Goal: Complete application form

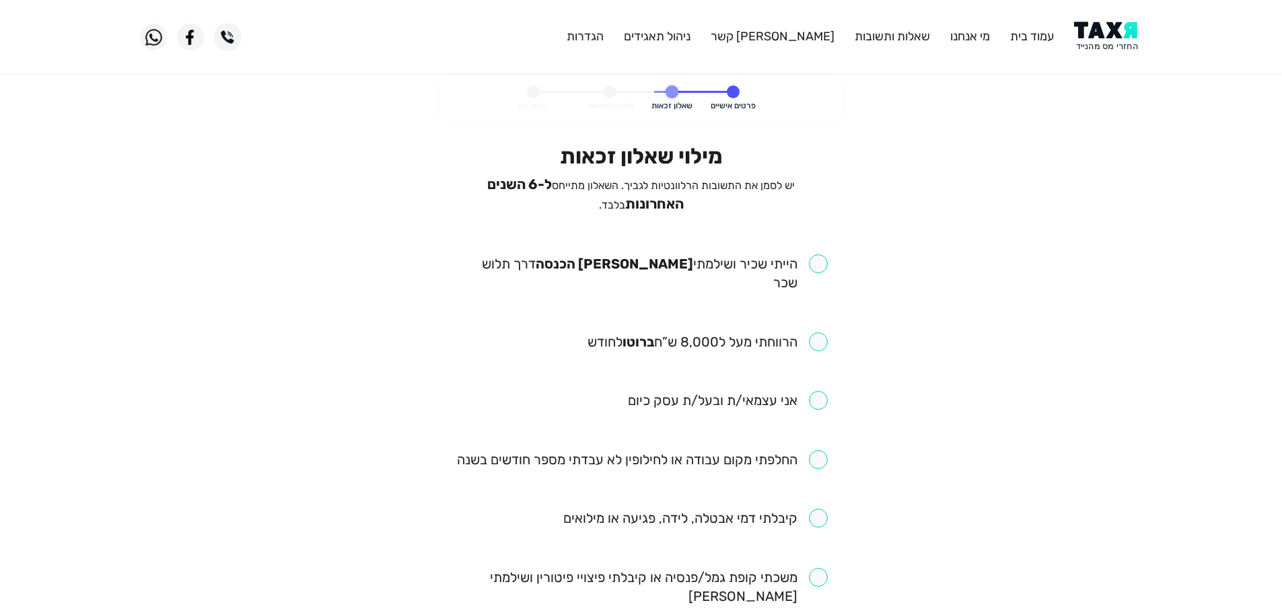
drag, startPoint x: 819, startPoint y: 260, endPoint x: 810, endPoint y: 302, distance: 43.3
click at [819, 260] on input "checkbox" at bounding box center [641, 273] width 373 height 38
checkbox input "true"
click at [815, 333] on input "checkbox" at bounding box center [708, 342] width 240 height 19
checkbox input "true"
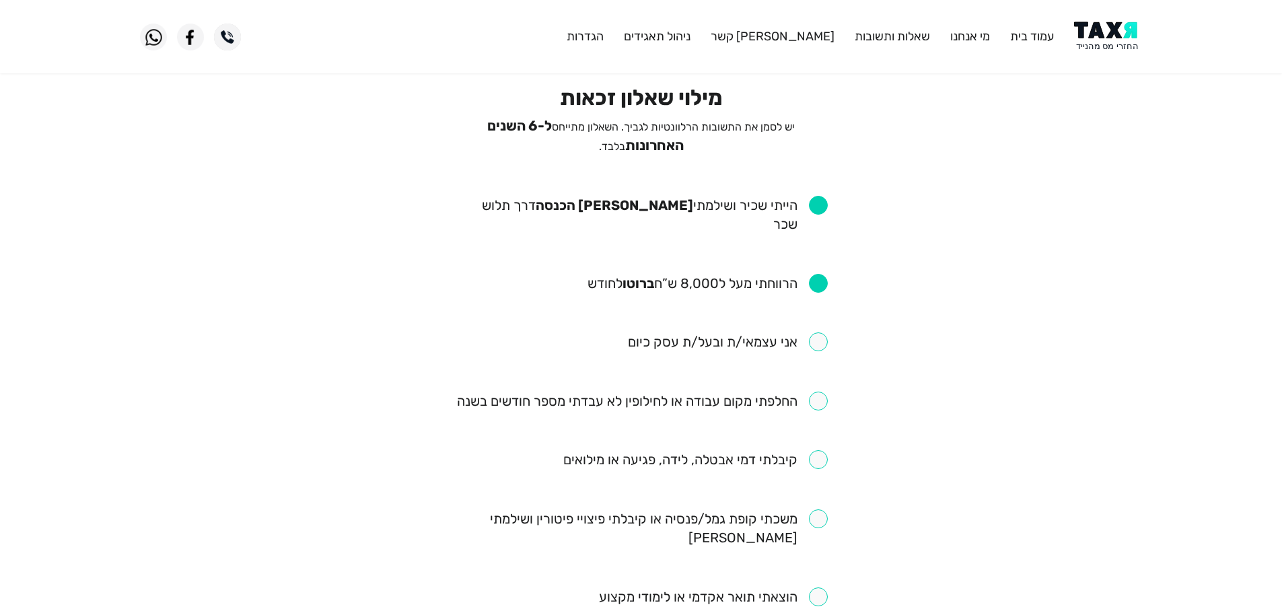
scroll to position [135, 0]
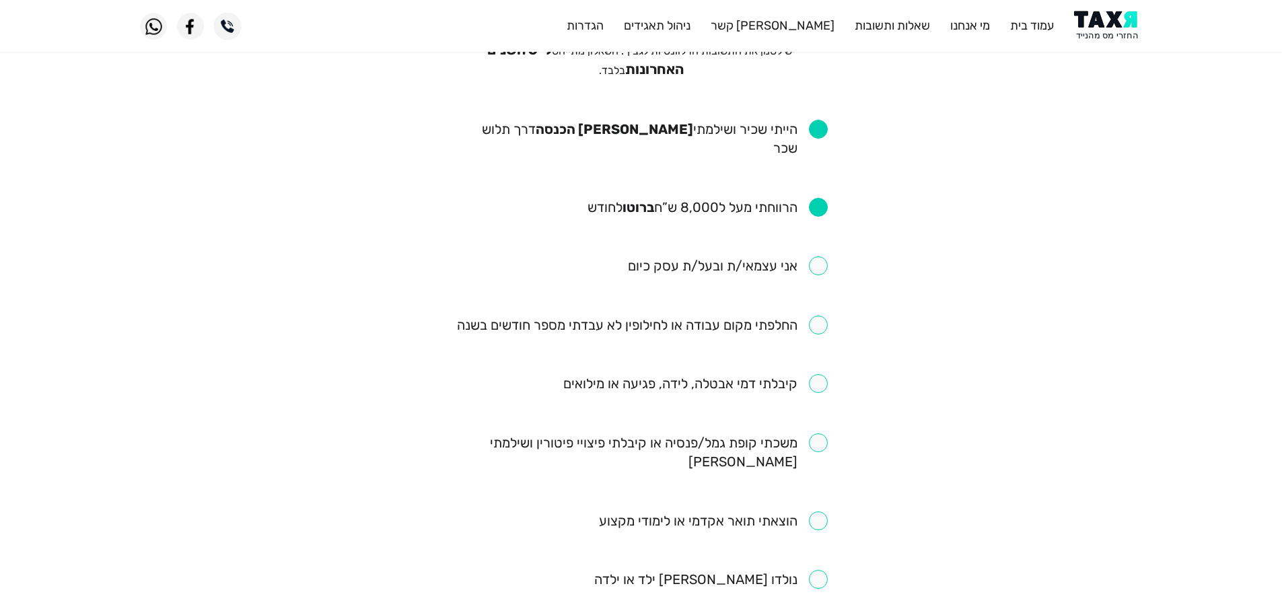
click at [814, 316] on input "checkbox" at bounding box center [642, 325] width 371 height 19
checkbox input "true"
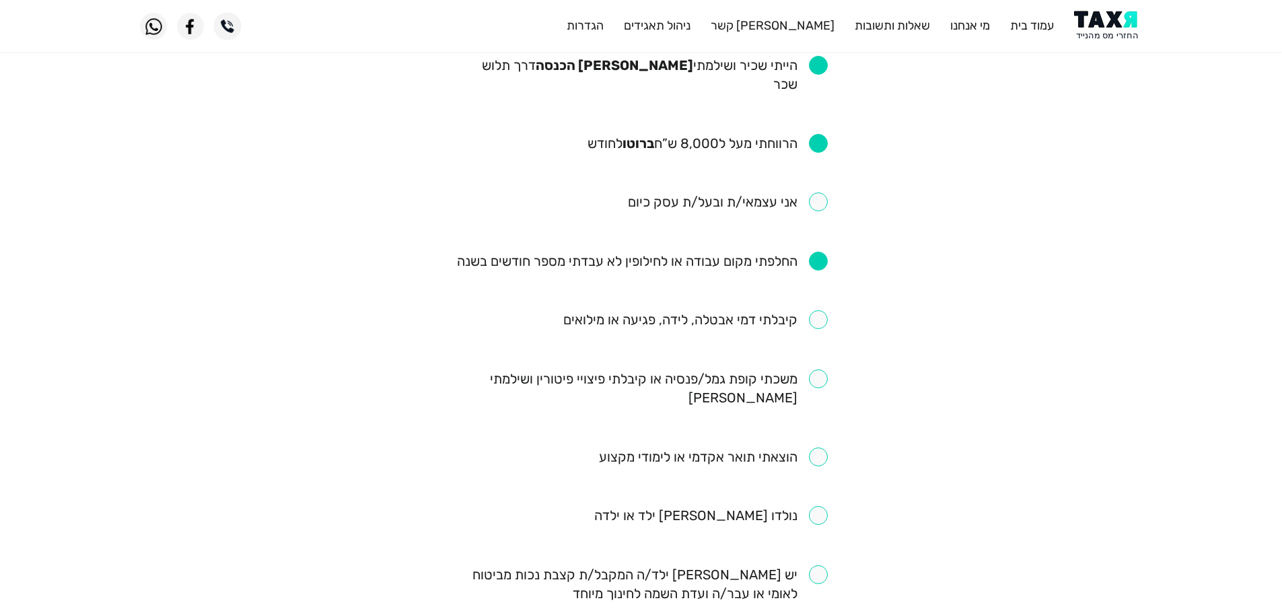
scroll to position [202, 0]
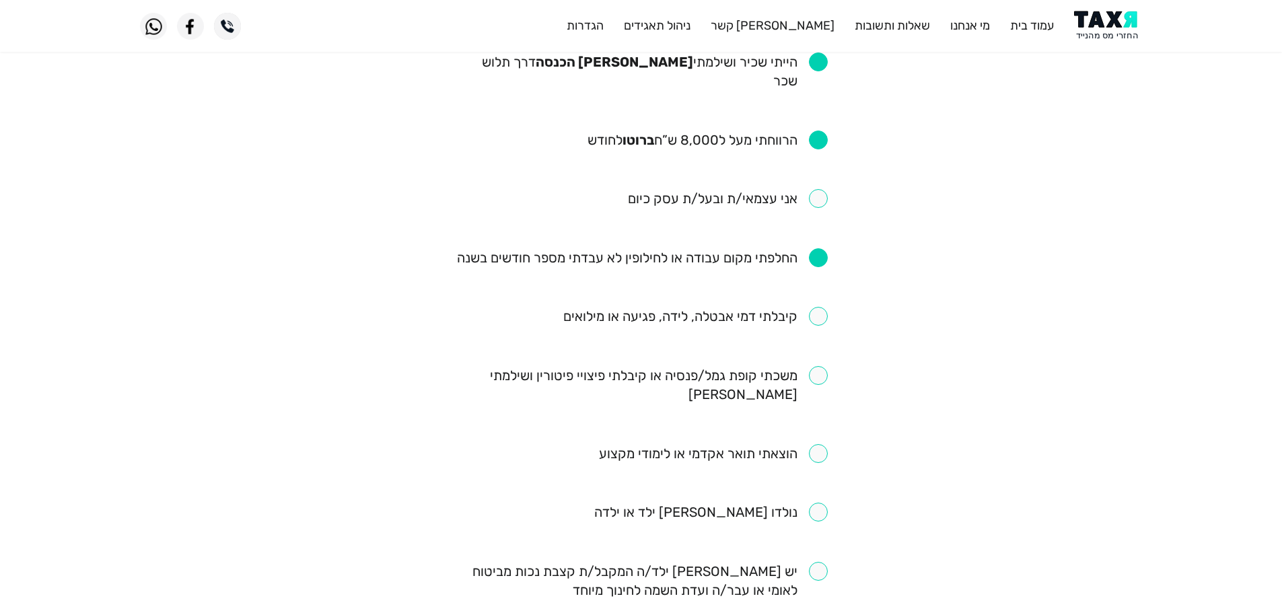
click at [821, 307] on input "checkbox" at bounding box center [695, 316] width 265 height 19
checkbox input "true"
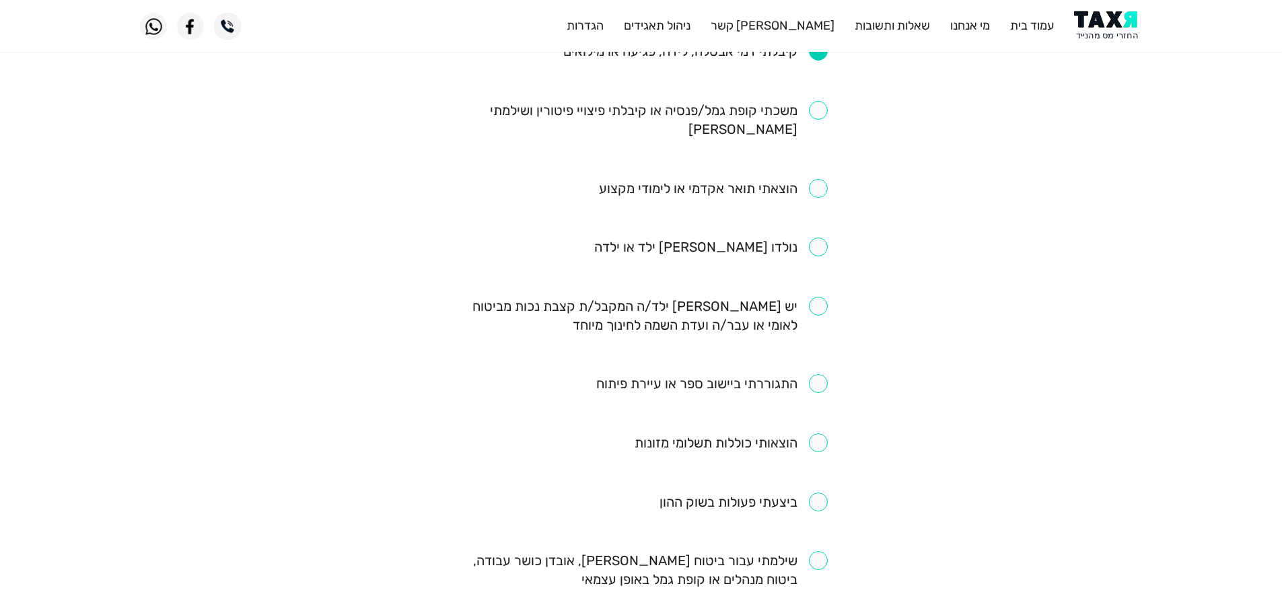
scroll to position [606, 0]
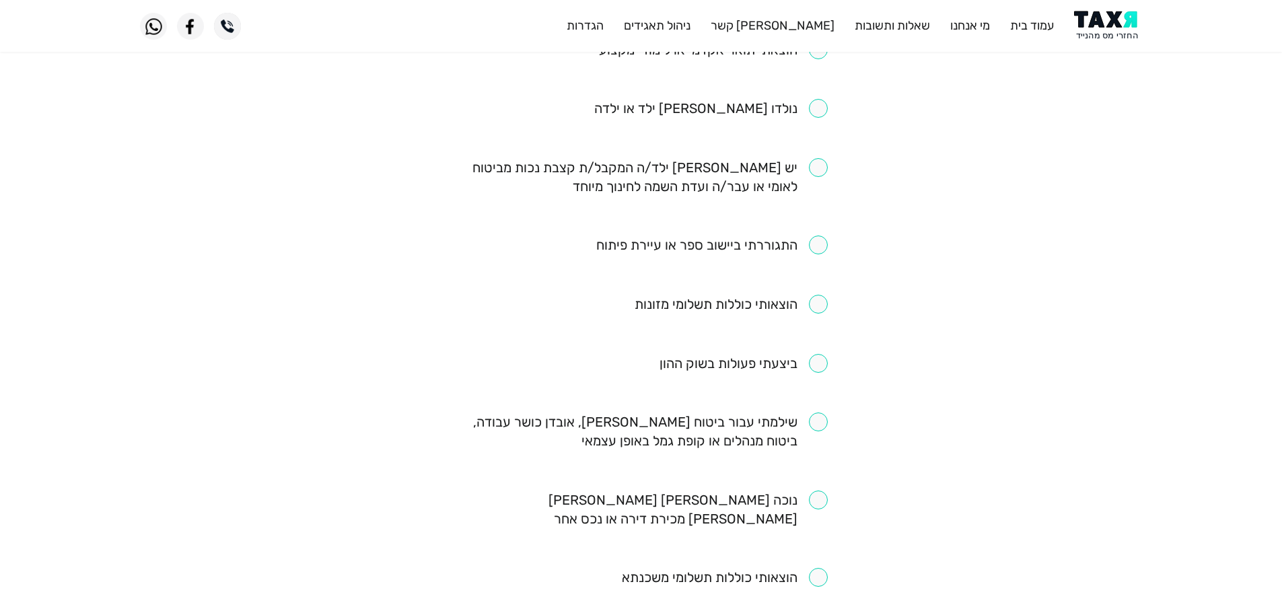
click at [822, 413] on input "checkbox" at bounding box center [641, 432] width 373 height 38
checkbox input "true"
